Goal: Transaction & Acquisition: Purchase product/service

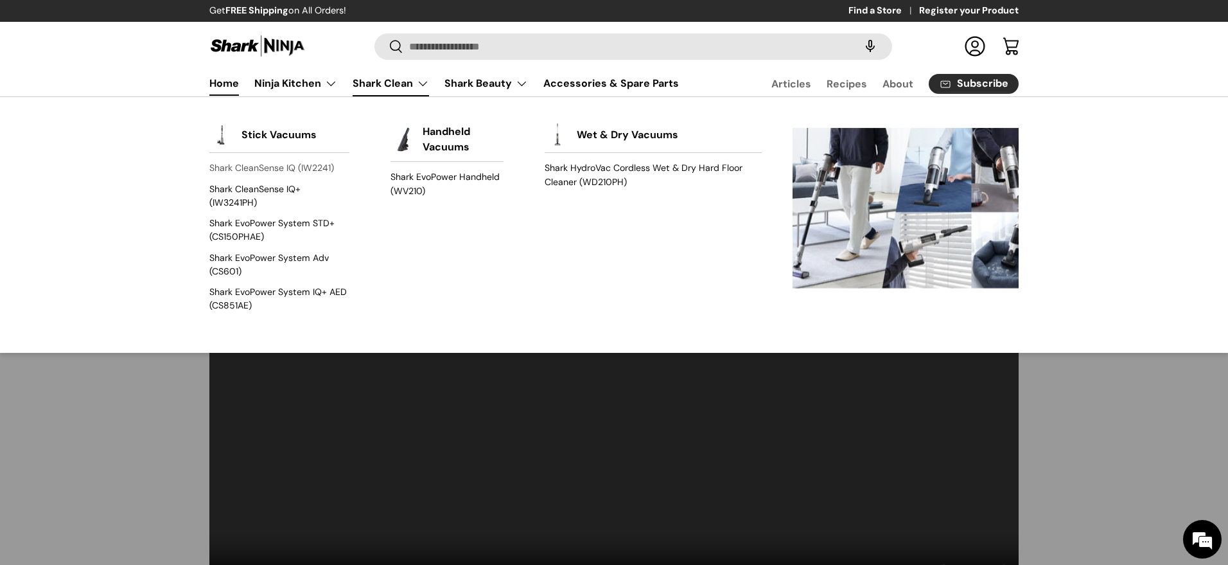
click at [261, 169] on link "Shark CleanSense IQ (IW2241)" at bounding box center [279, 168] width 140 height 21
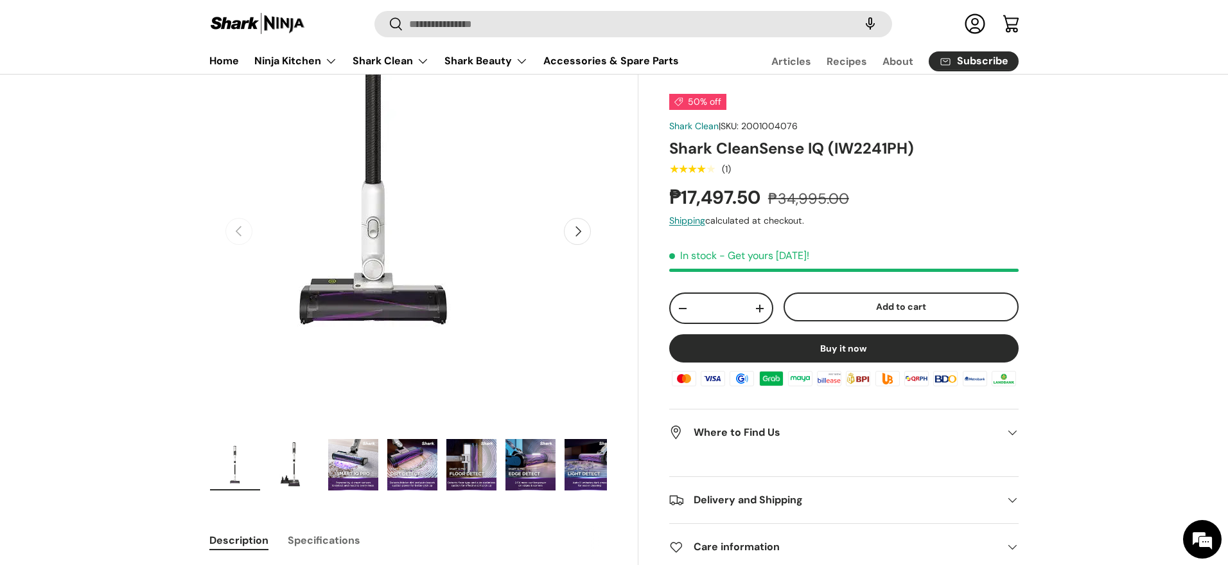
scroll to position [103, 0]
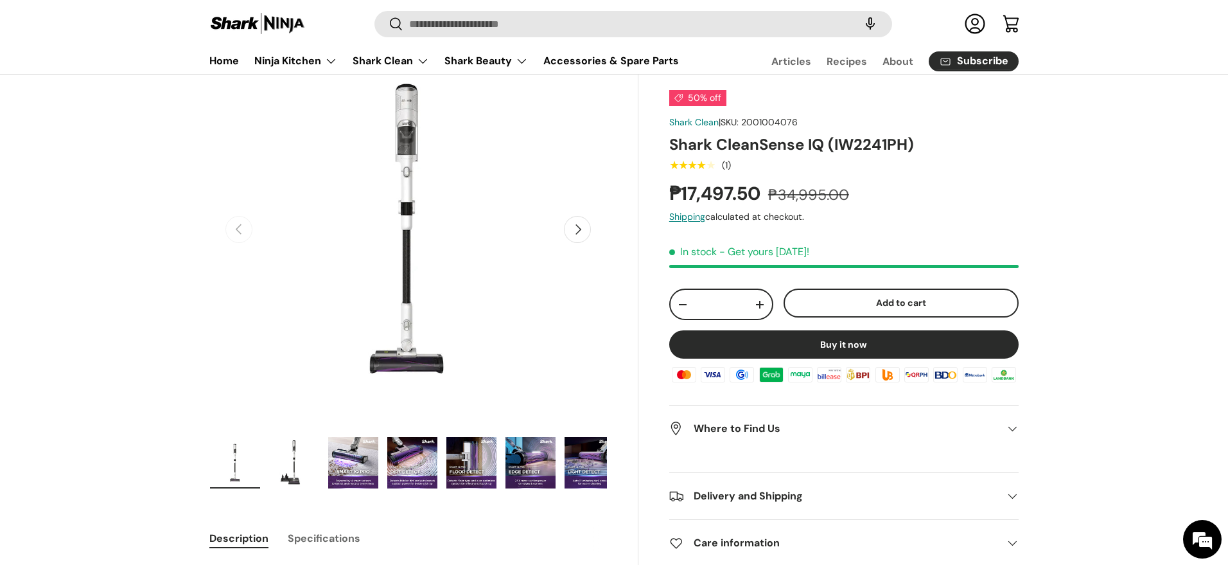
click at [522, 463] on img "Gallery Viewer" at bounding box center [531, 462] width 50 height 51
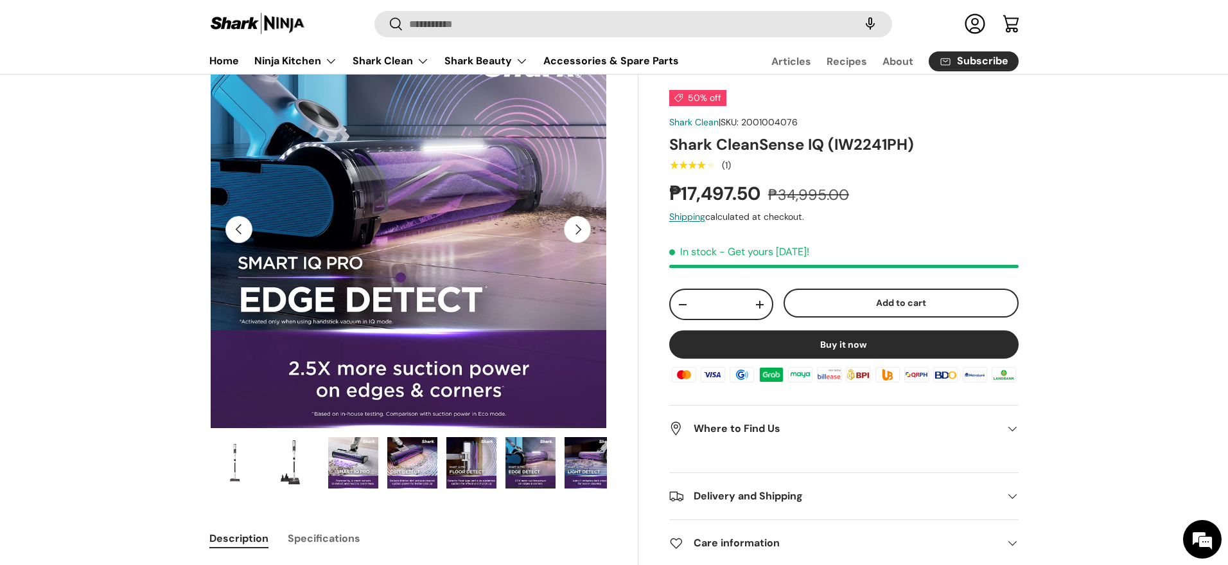
click at [292, 463] on img "Gallery Viewer" at bounding box center [294, 462] width 50 height 51
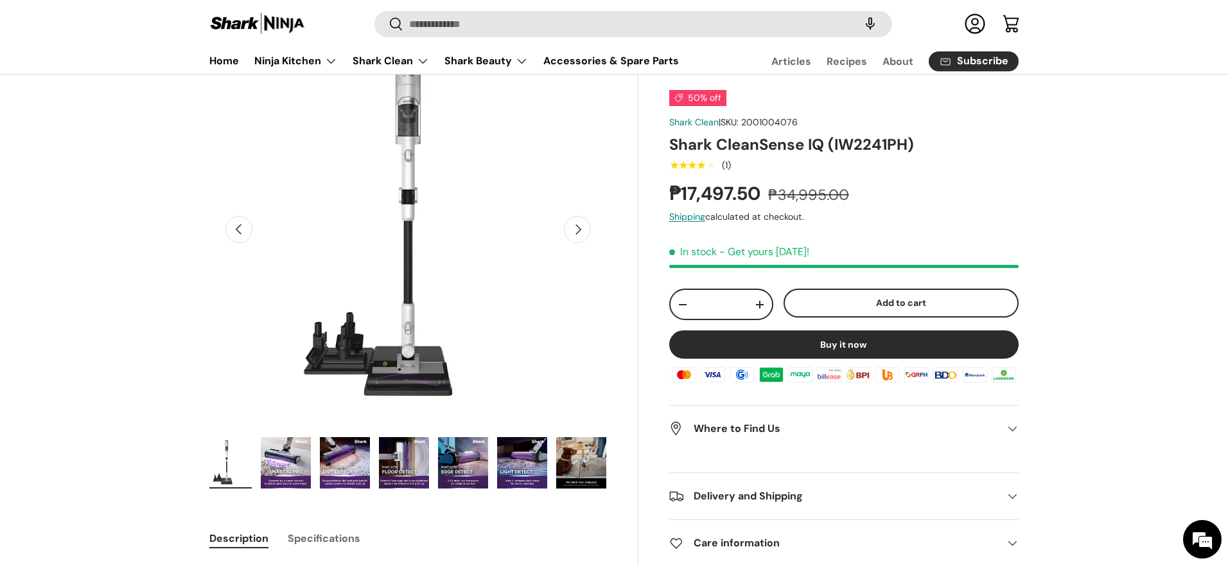
scroll to position [0, 59]
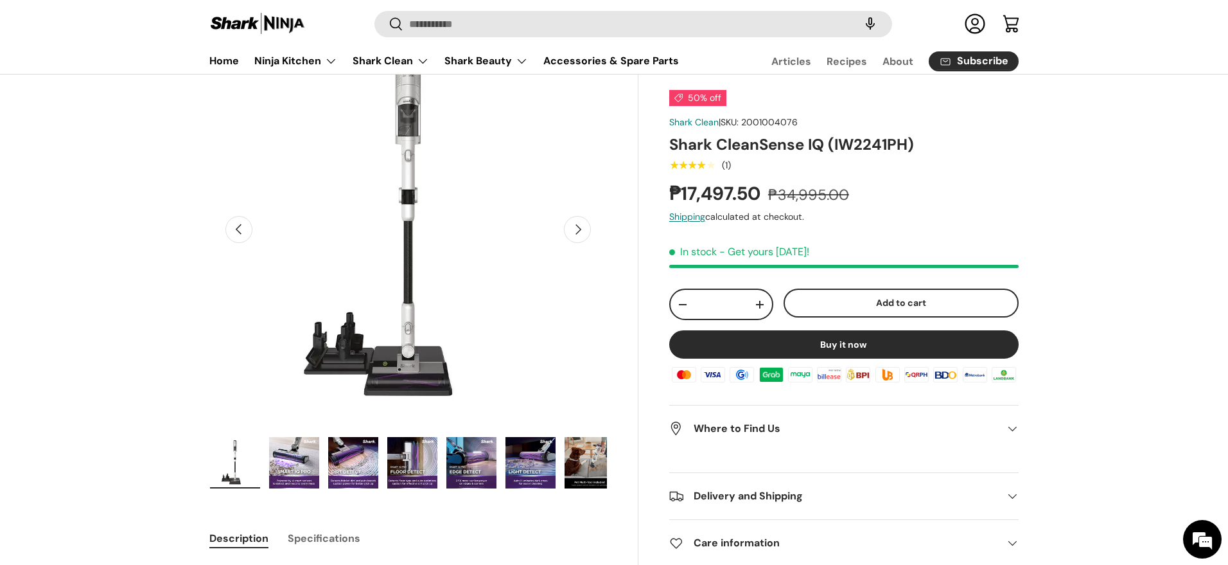
click at [350, 469] on img "Gallery Viewer" at bounding box center [353, 462] width 50 height 51
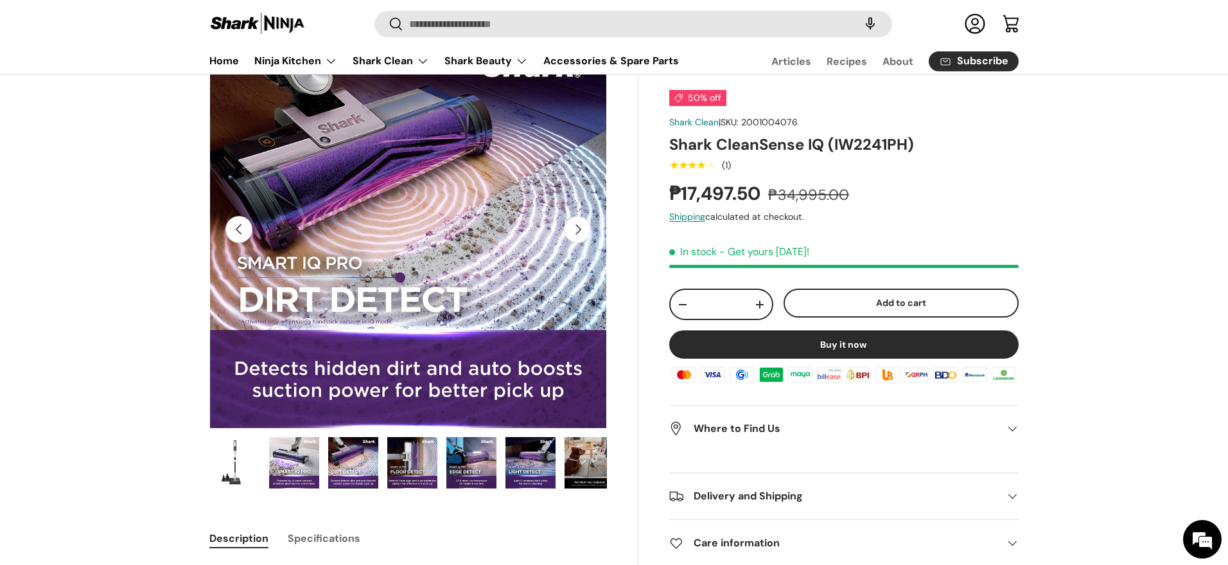
drag, startPoint x: 233, startPoint y: 475, endPoint x: 244, endPoint y: 460, distance: 18.9
click at [233, 475] on img "Gallery Viewer" at bounding box center [235, 462] width 50 height 51
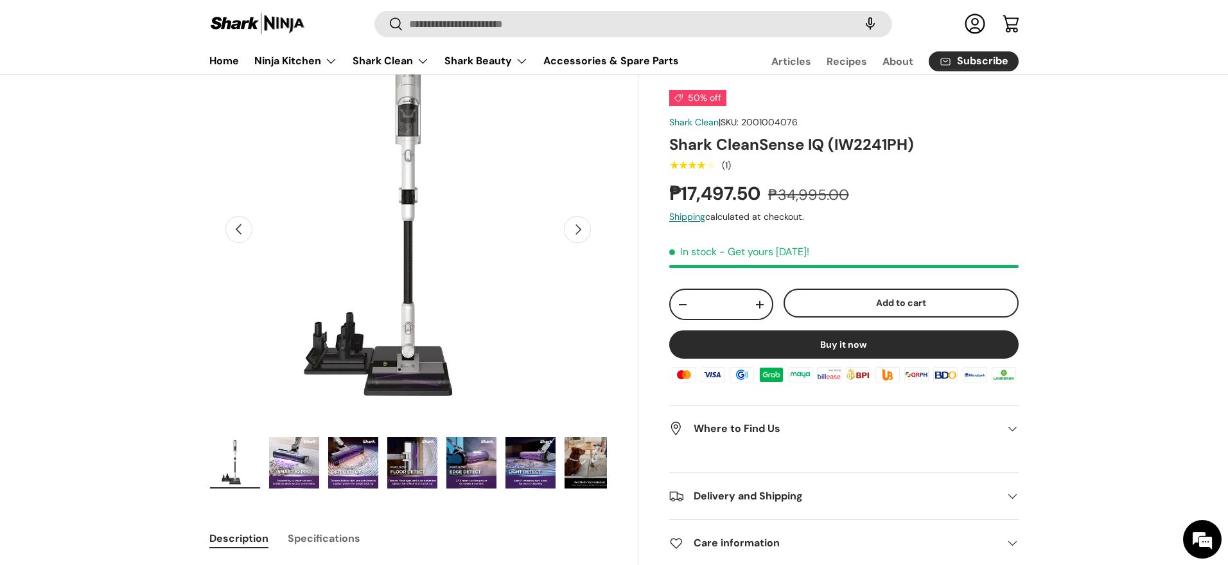
click at [406, 463] on img "Gallery Viewer" at bounding box center [412, 462] width 50 height 51
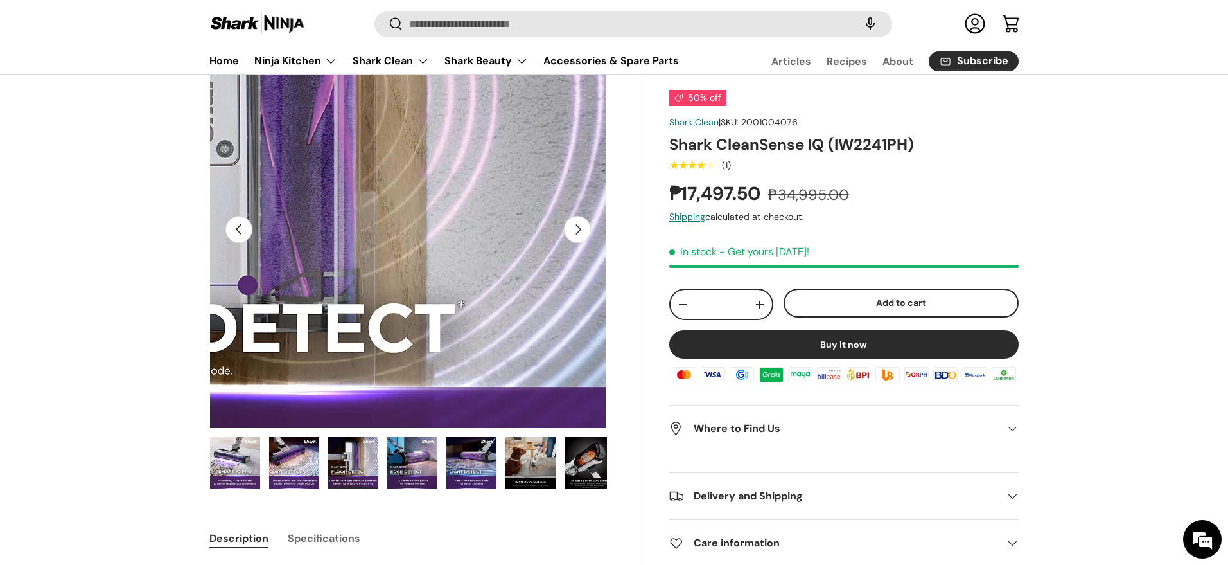
scroll to position [0, 127]
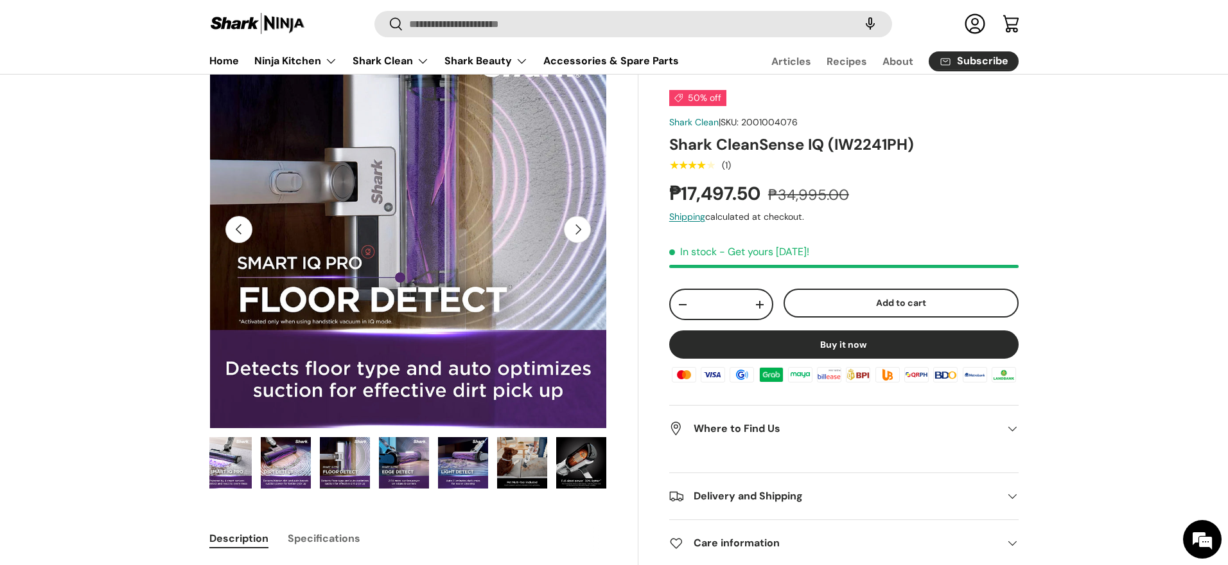
click at [458, 480] on img "Gallery Viewer" at bounding box center [463, 462] width 50 height 51
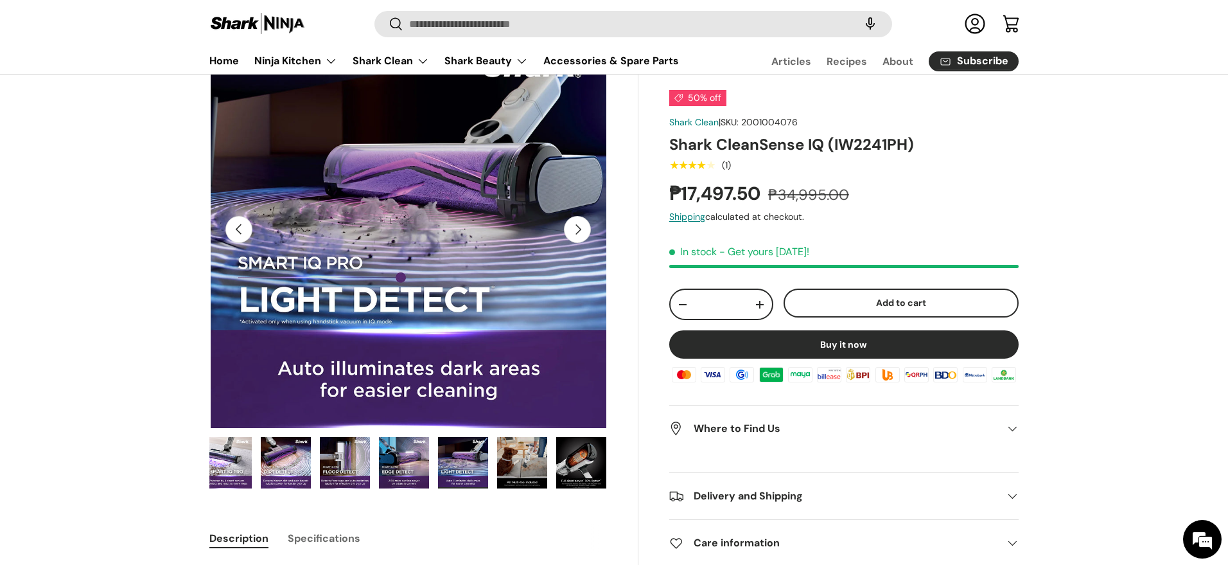
click at [522, 465] on img "Gallery Viewer" at bounding box center [522, 462] width 50 height 51
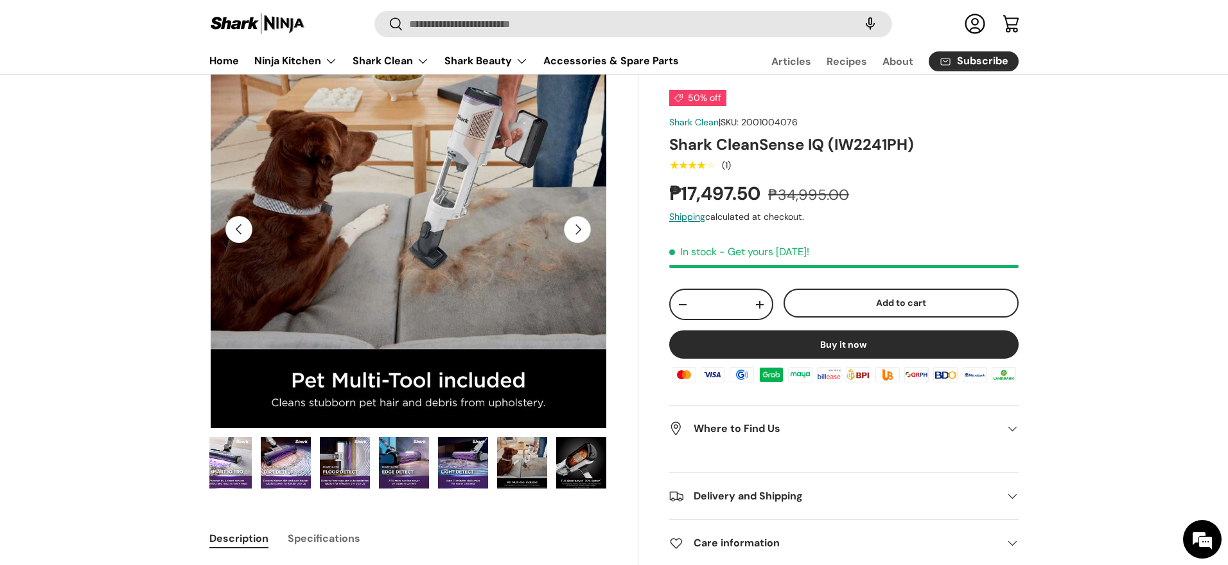
click at [585, 461] on img "Gallery Viewer" at bounding box center [581, 462] width 50 height 51
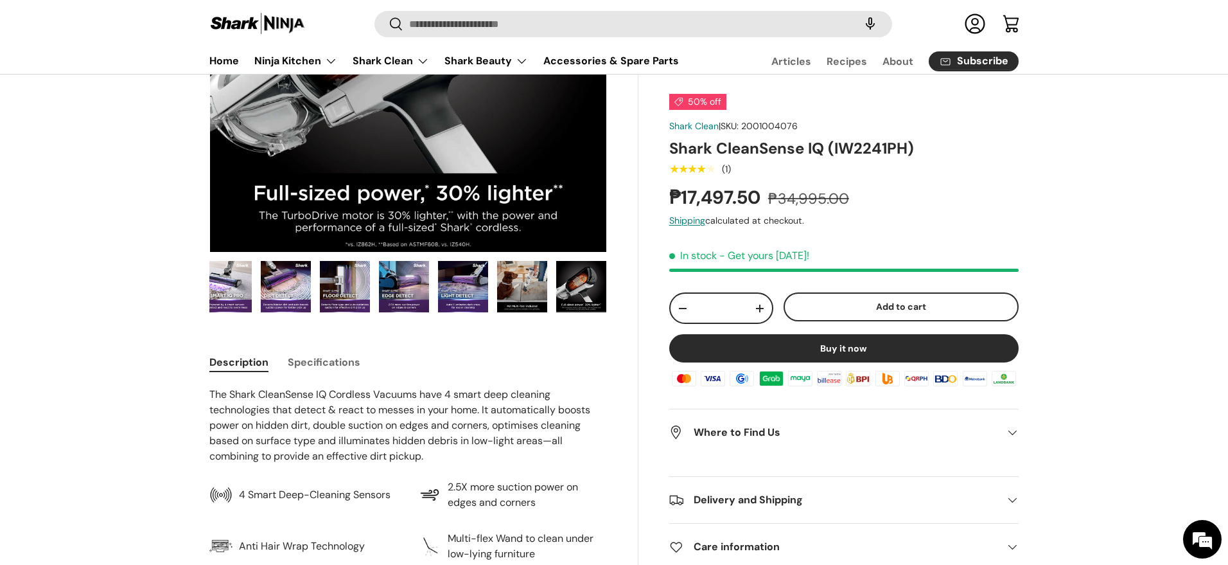
scroll to position [0, 0]
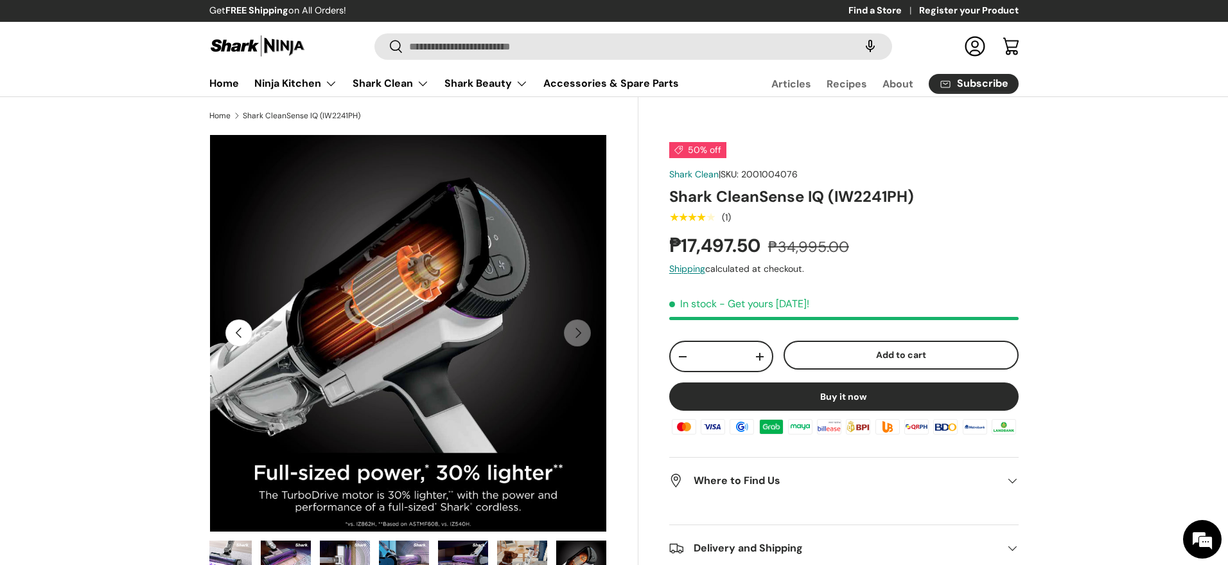
click at [886, 353] on button "Add to cart" at bounding box center [901, 355] width 235 height 29
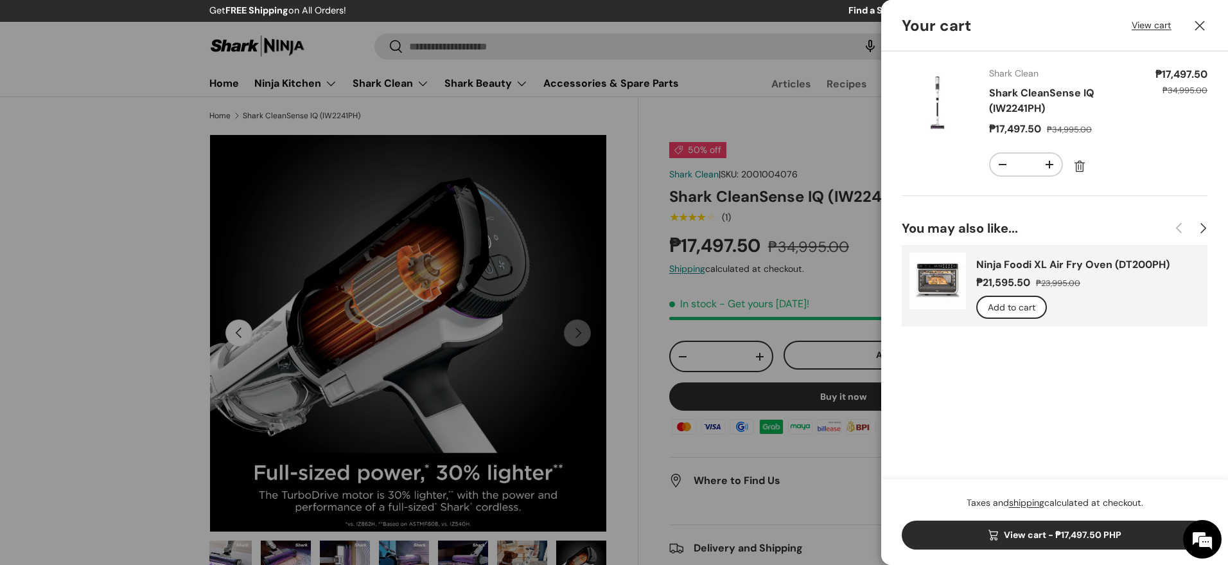
click at [1201, 24] on button "Close" at bounding box center [1200, 26] width 28 height 28
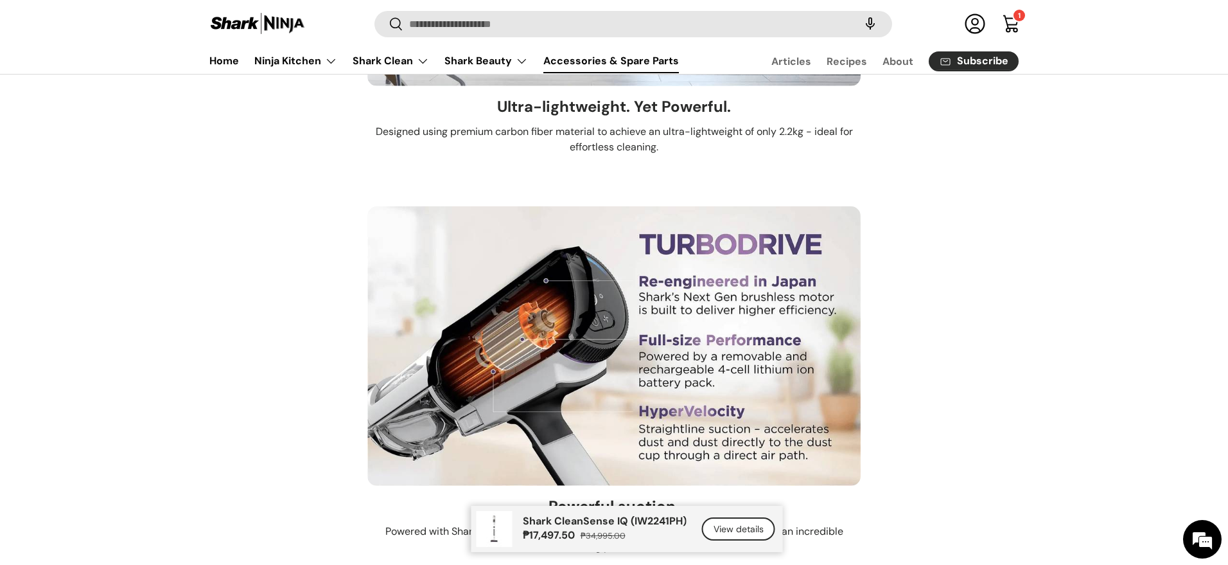
scroll to position [4485, 0]
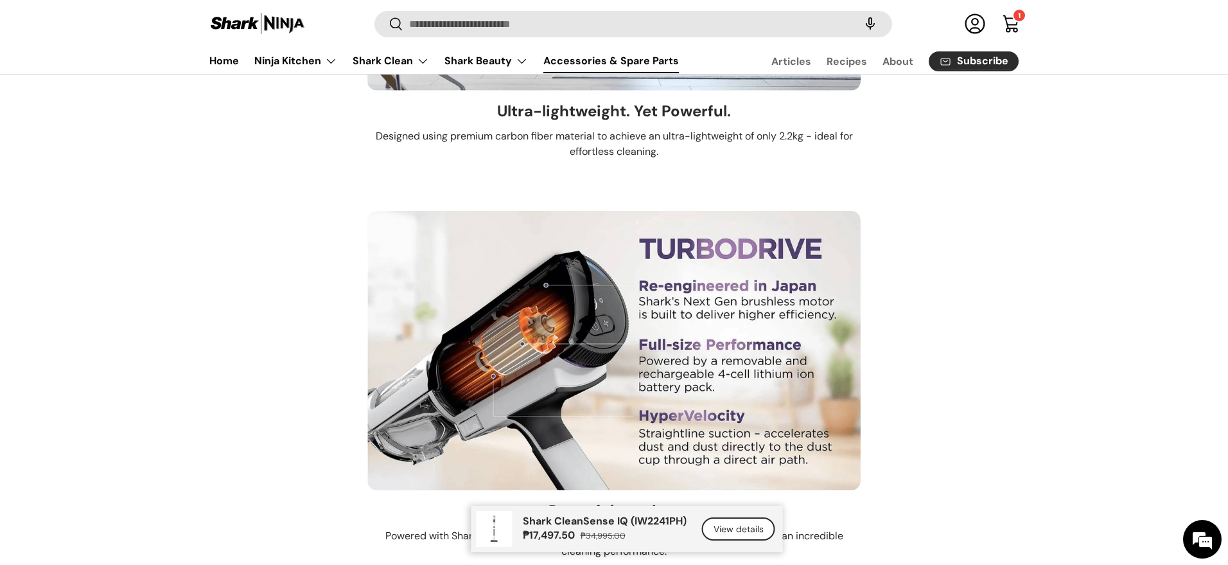
click at [610, 58] on link "Accessories & Spare Parts" at bounding box center [612, 60] width 136 height 25
